Goal: Task Accomplishment & Management: Manage account settings

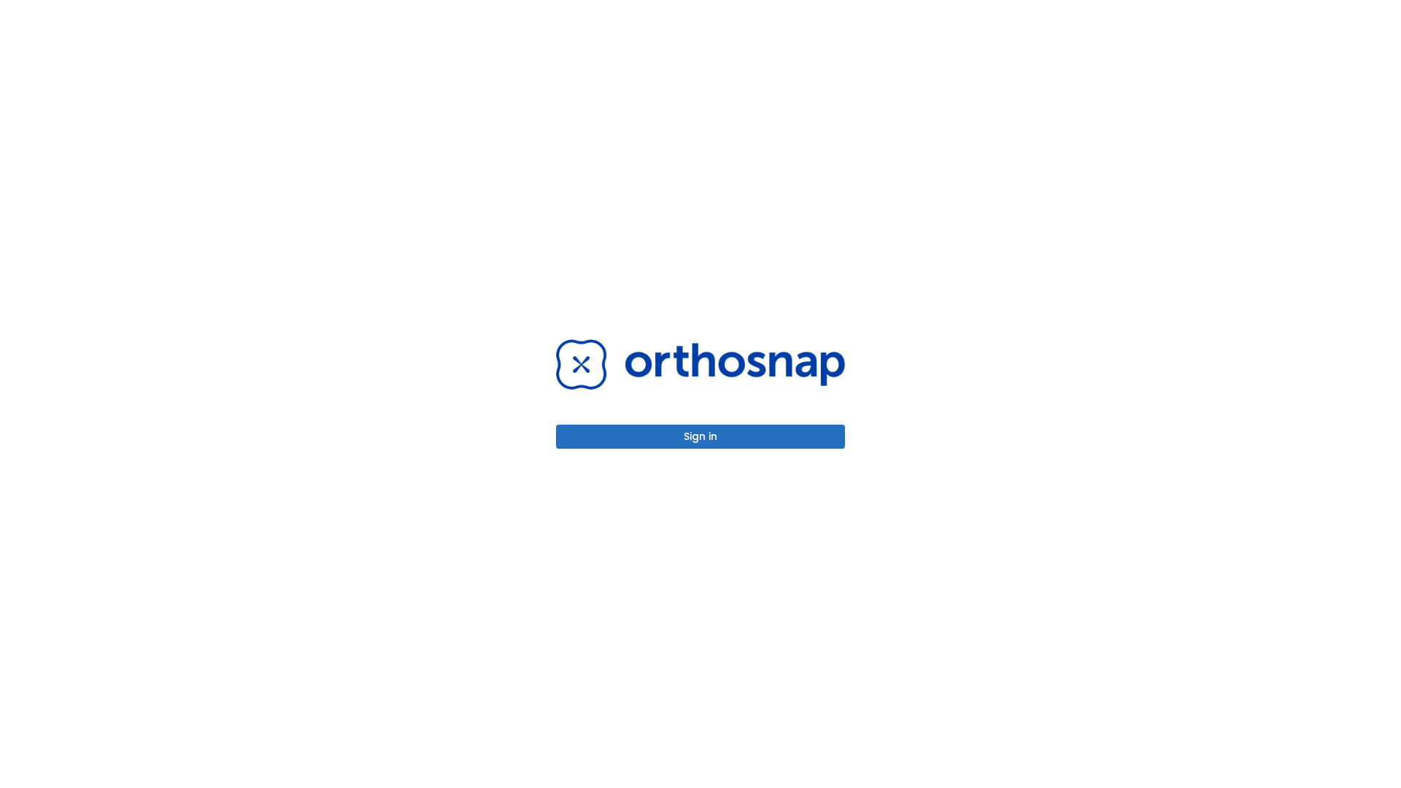
click at [701, 436] on button "Sign in" at bounding box center [700, 437] width 289 height 24
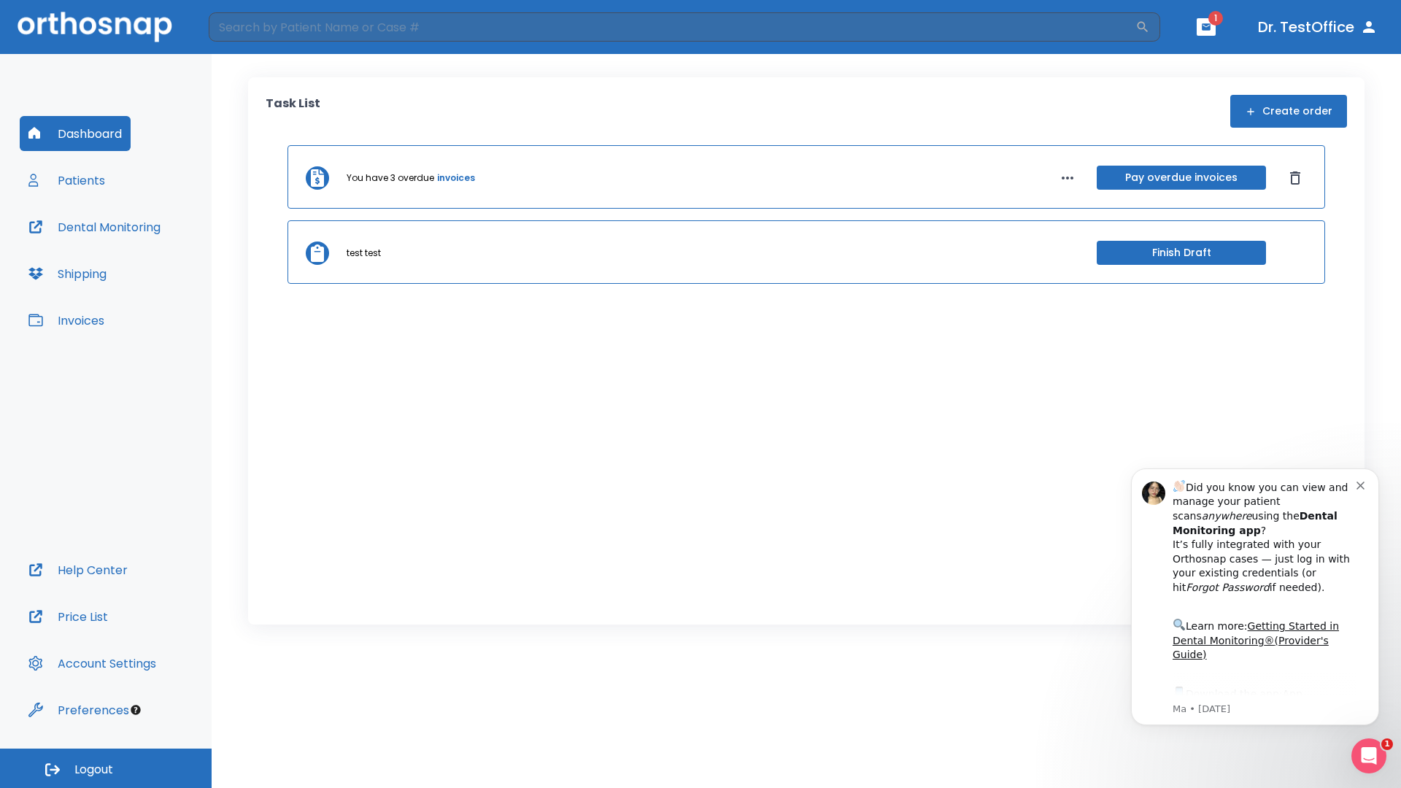
click at [106, 769] on span "Logout" at bounding box center [93, 770] width 39 height 16
